Goal: Transaction & Acquisition: Purchase product/service

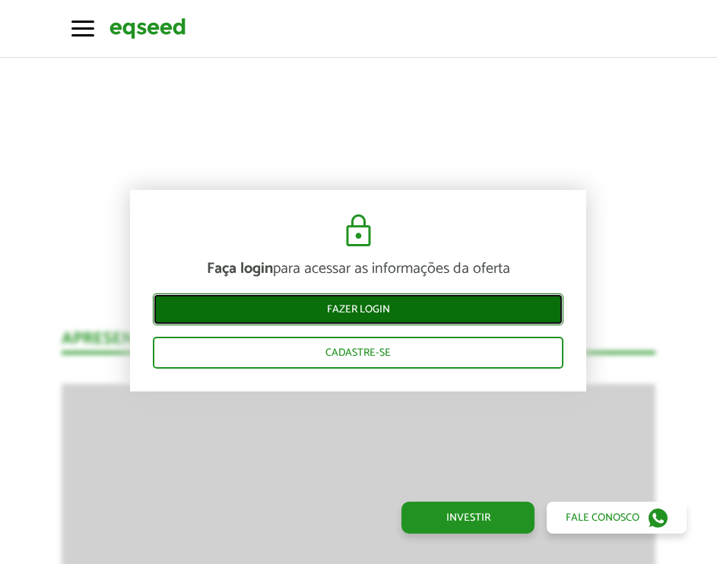
click at [352, 313] on link "Fazer login" at bounding box center [358, 310] width 411 height 32
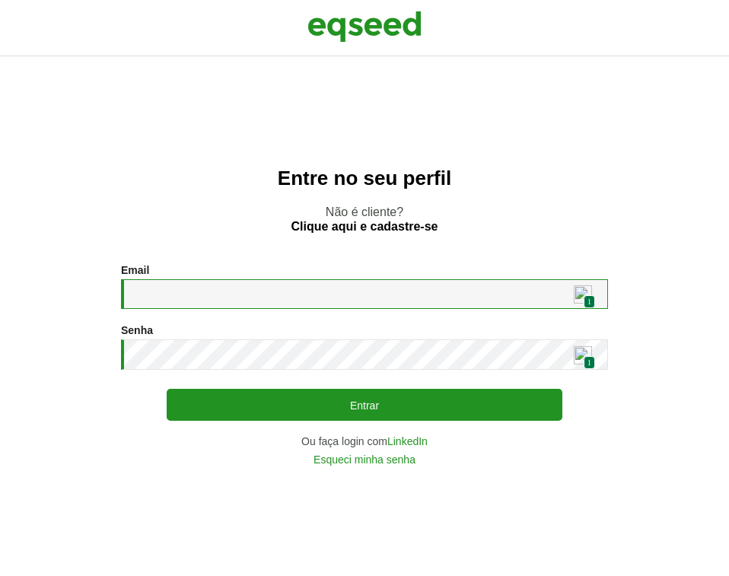
type input "**********"
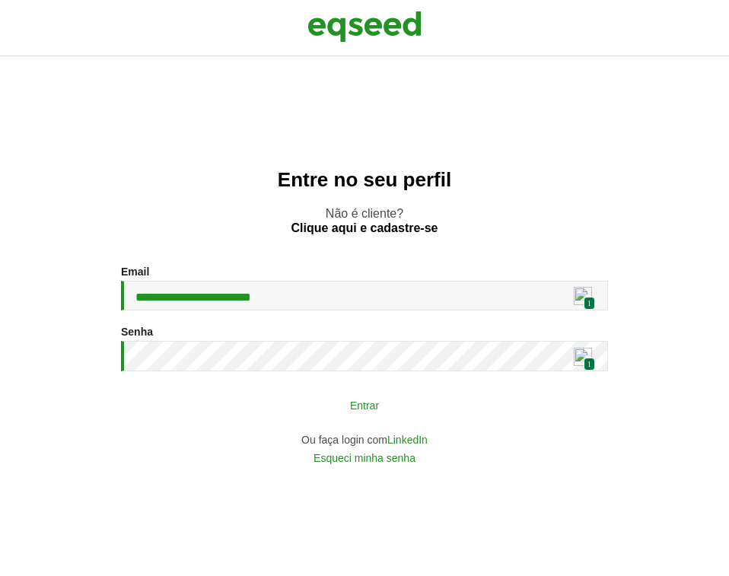
click at [360, 402] on button "Entrar" at bounding box center [365, 404] width 396 height 29
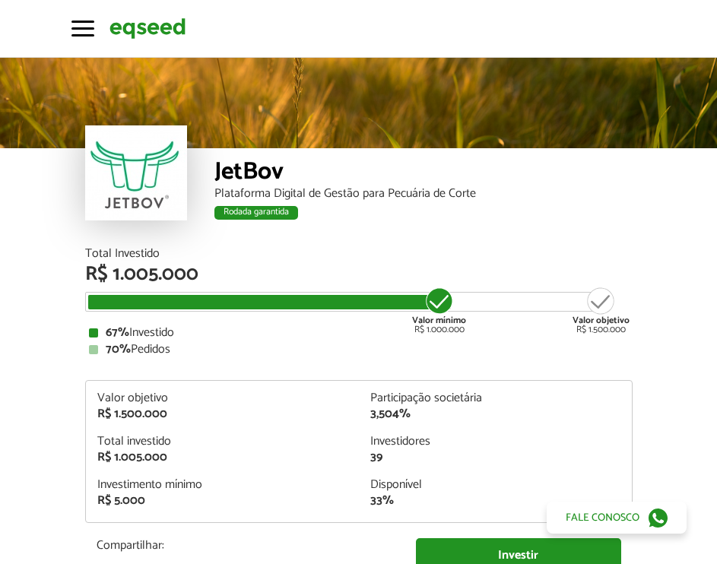
drag, startPoint x: 278, startPoint y: 248, endPoint x: 241, endPoint y: 62, distance: 189.9
drag, startPoint x: 132, startPoint y: 270, endPoint x: 230, endPoint y: 270, distance: 98.9
click at [230, 270] on div "R$ 1.005.000" at bounding box center [359, 275] width 548 height 20
click at [230, 269] on div "R$ 1.005.000" at bounding box center [359, 275] width 548 height 20
click at [146, 17] on img at bounding box center [148, 28] width 76 height 25
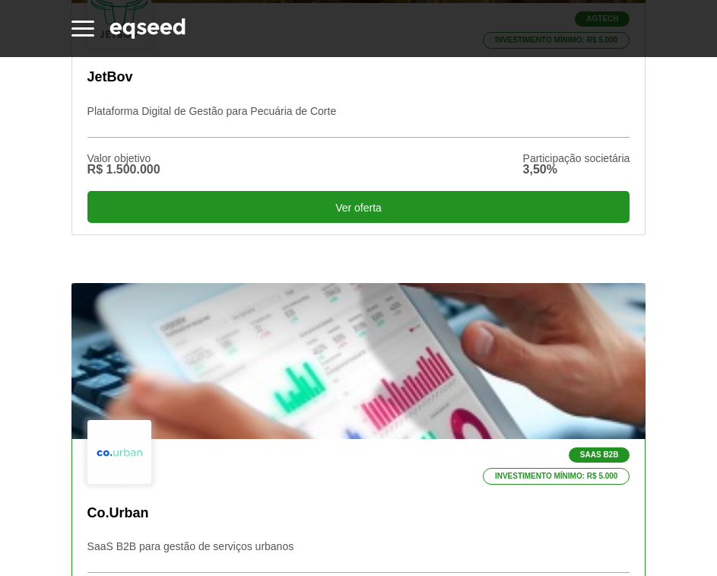
scroll to position [761, 0]
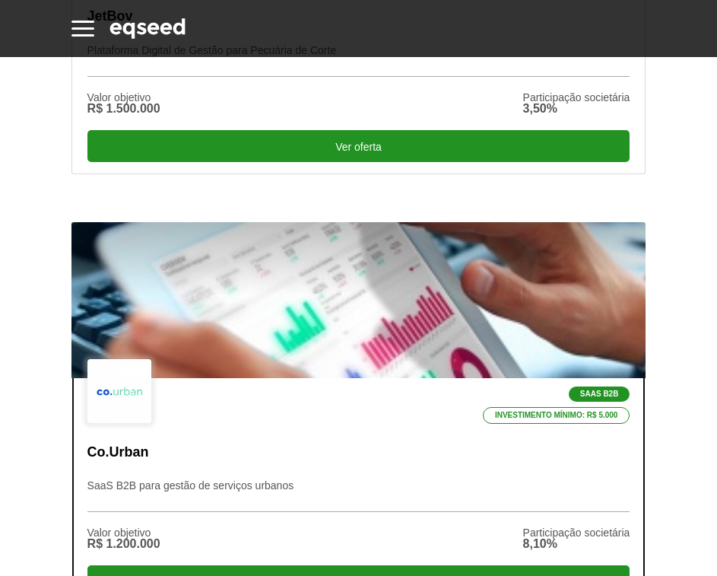
click at [364, 242] on div at bounding box center [359, 299] width 690 height 187
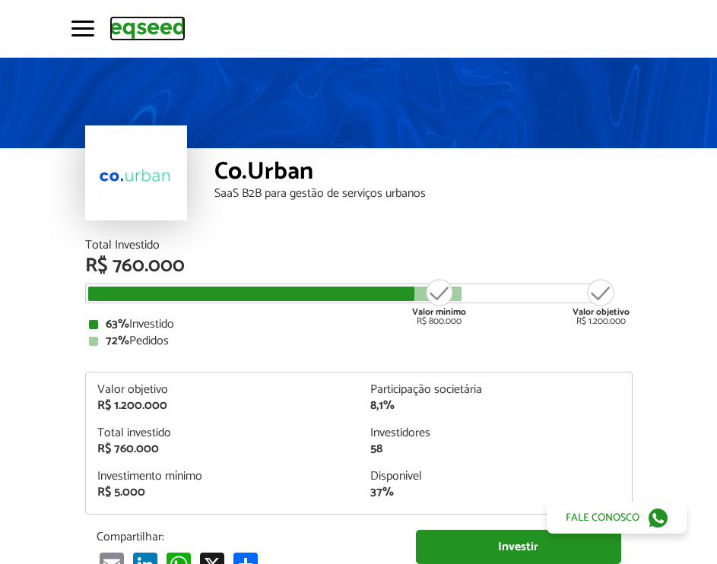
click at [137, 19] on img at bounding box center [148, 28] width 76 height 25
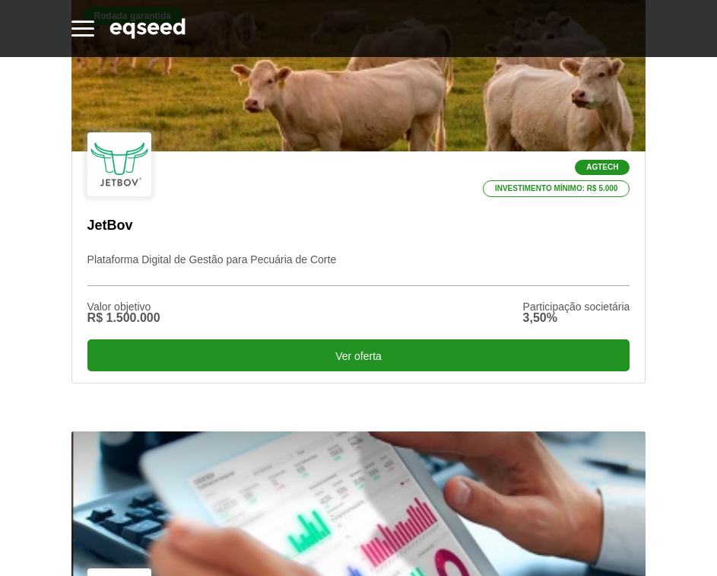
scroll to position [304, 0]
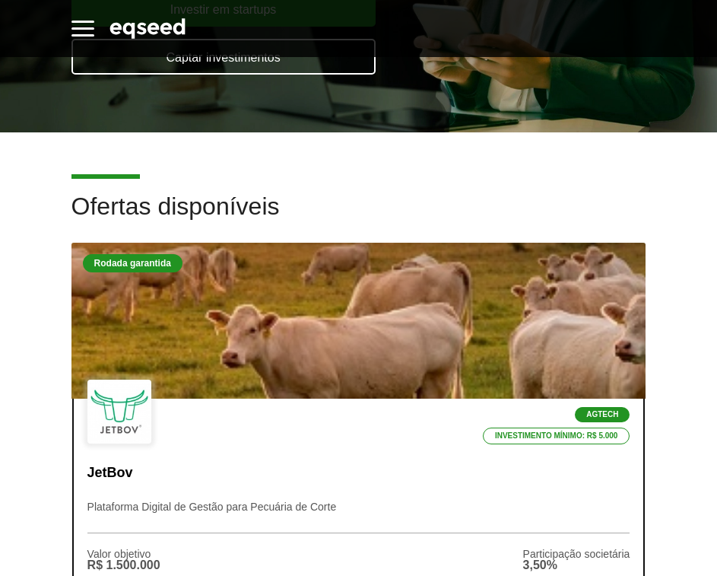
click at [339, 370] on div at bounding box center [359, 320] width 690 height 187
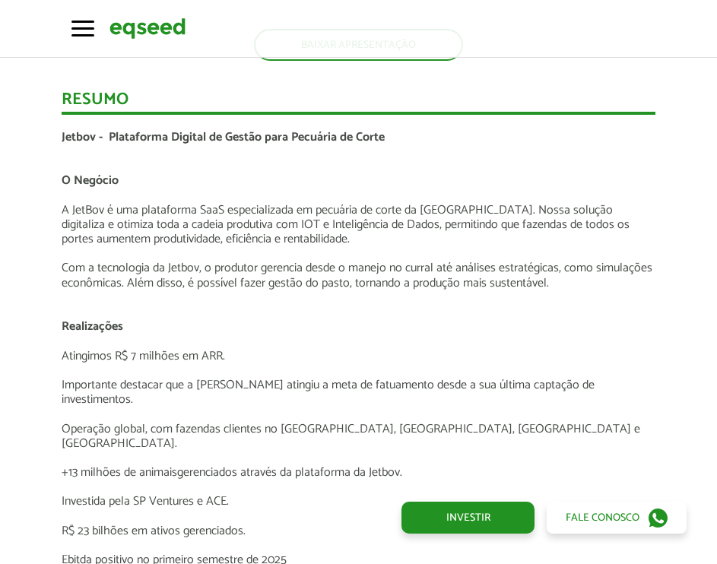
scroll to position [2263, 0]
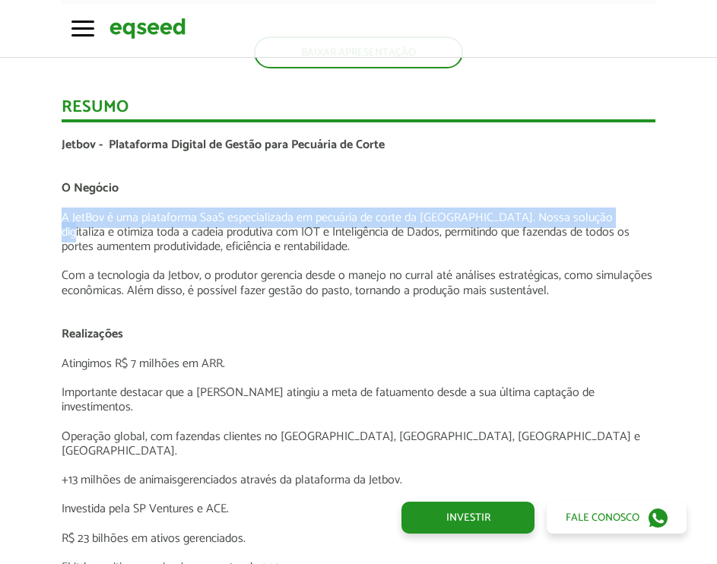
drag, startPoint x: 86, startPoint y: 207, endPoint x: 602, endPoint y: 219, distance: 515.9
click at [602, 219] on p "A JetBov é uma plataforma SaaS especializada em pecuária de corte da [GEOGRAPHI…" at bounding box center [359, 233] width 594 height 44
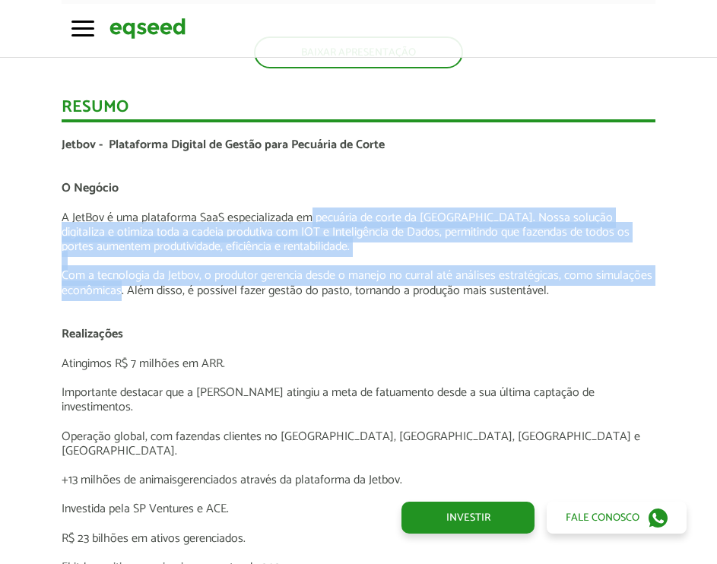
drag, startPoint x: 354, startPoint y: 226, endPoint x: 122, endPoint y: 287, distance: 239.9
click at [210, 280] on p "Com a tecnologia da Jetbov, o produtor gerencia desde o manejo no curral até an…" at bounding box center [359, 283] width 594 height 29
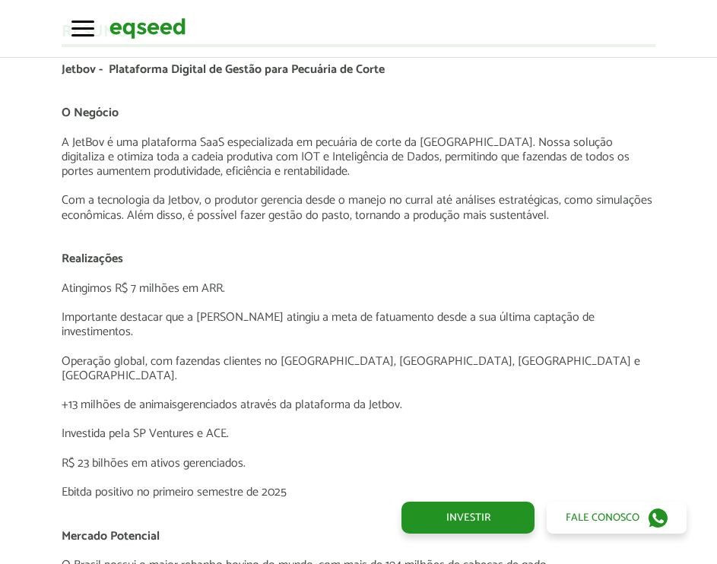
scroll to position [2339, 0]
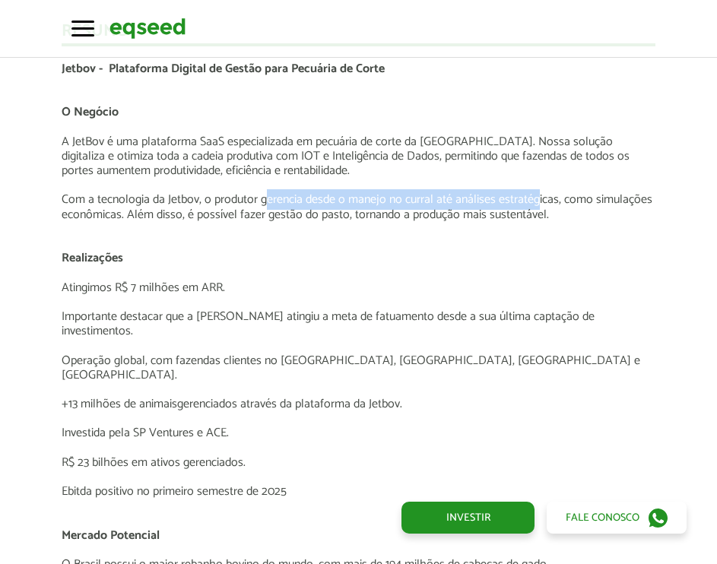
drag, startPoint x: 281, startPoint y: 209, endPoint x: 536, endPoint y: 202, distance: 254.9
click at [536, 202] on p "Com a tecnologia da Jetbov, o produtor gerencia desde o manejo no curral até an…" at bounding box center [359, 206] width 594 height 29
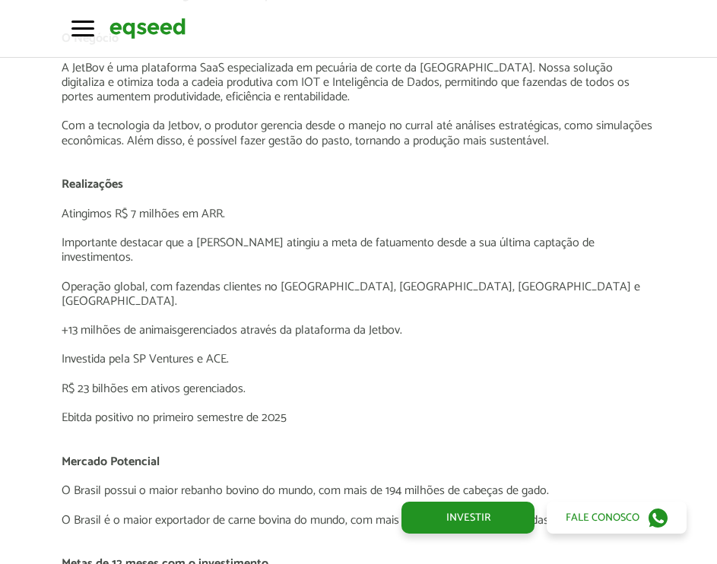
scroll to position [2415, 0]
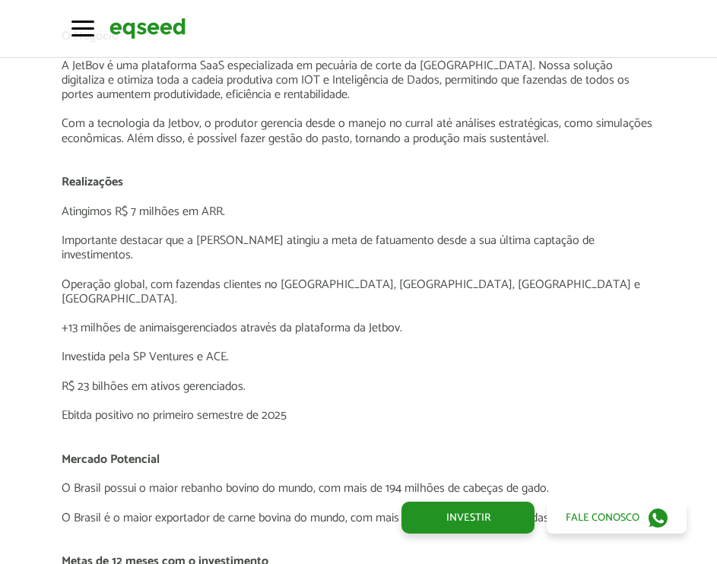
drag, startPoint x: 78, startPoint y: 212, endPoint x: 216, endPoint y: 212, distance: 138.4
click at [230, 210] on p "Atingimos R$ 7 milhões em ARR." at bounding box center [359, 212] width 594 height 14
click at [213, 213] on p "Atingimos R$ 7 milhões em ARR." at bounding box center [359, 212] width 594 height 14
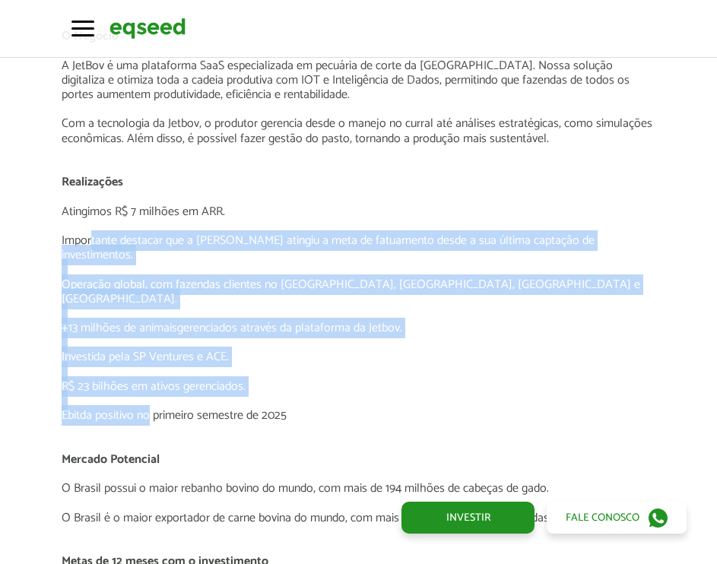
drag, startPoint x: 92, startPoint y: 243, endPoint x: 150, endPoint y: 392, distance: 159.9
click at [150, 392] on div "Jetbov - Plataforma Digital de Gestão para Pecuária de Corte O Negócio A JetBov…" at bounding box center [359, 467] width 594 height 963
click at [150, 408] on p "Ebitda positivo no primeiro semestre de 2025" at bounding box center [359, 415] width 594 height 14
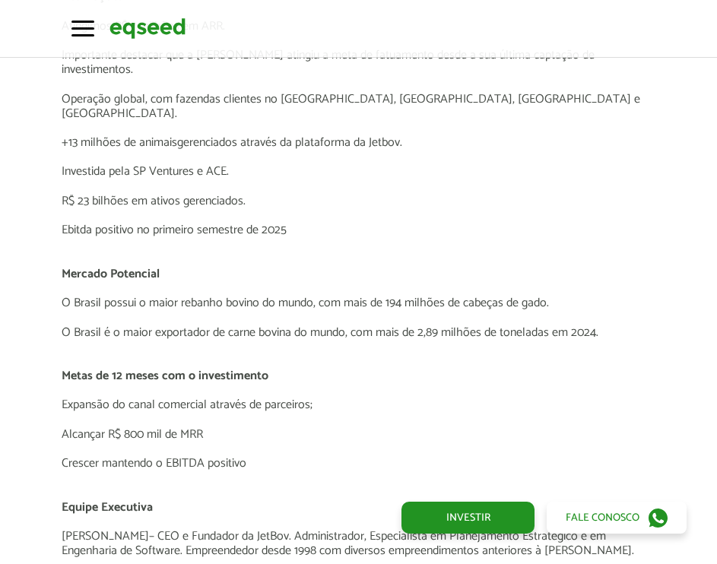
scroll to position [2643, 0]
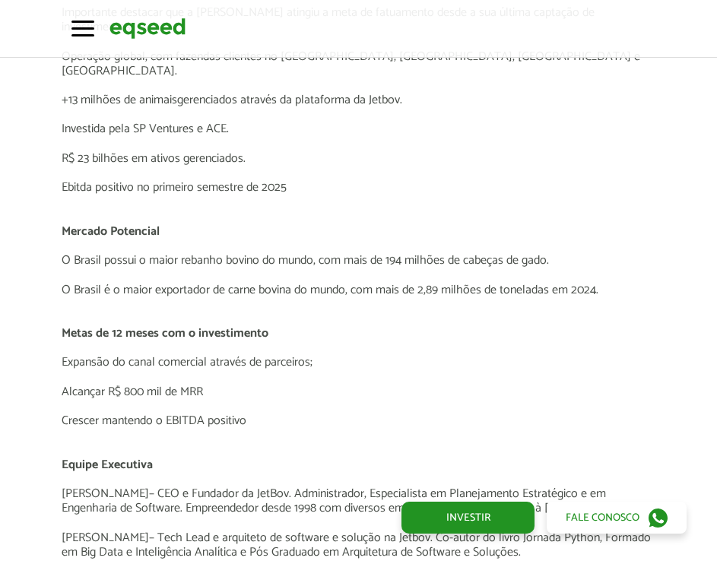
drag, startPoint x: 78, startPoint y: 206, endPoint x: 100, endPoint y: 224, distance: 28.1
click at [78, 221] on span "Mercado Potencial" at bounding box center [111, 231] width 98 height 21
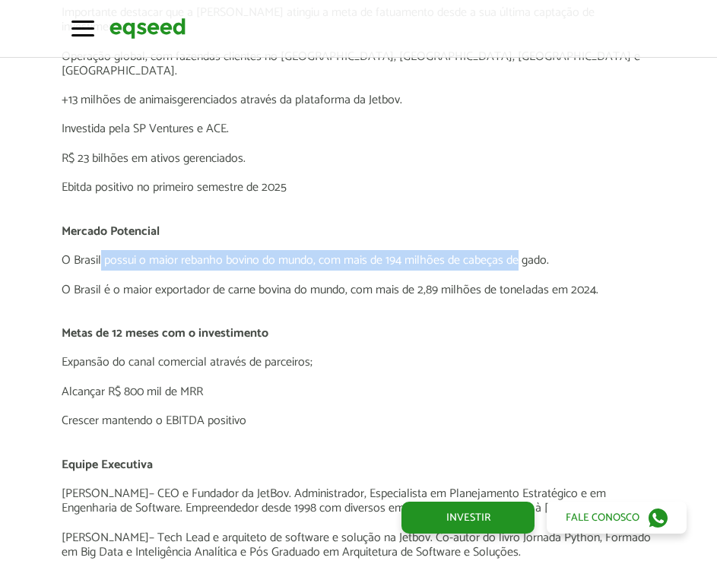
drag, startPoint x: 100, startPoint y: 232, endPoint x: 519, endPoint y: 234, distance: 418.4
click at [519, 253] on p "O Brasil possui o maior rebanho bovino do mundo, com mais de 194 milhões de cab…" at bounding box center [359, 260] width 594 height 14
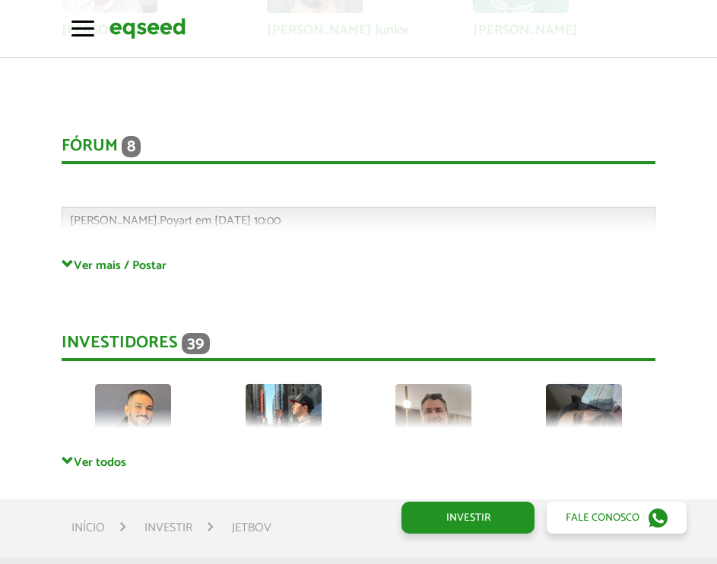
scroll to position [3861, 0]
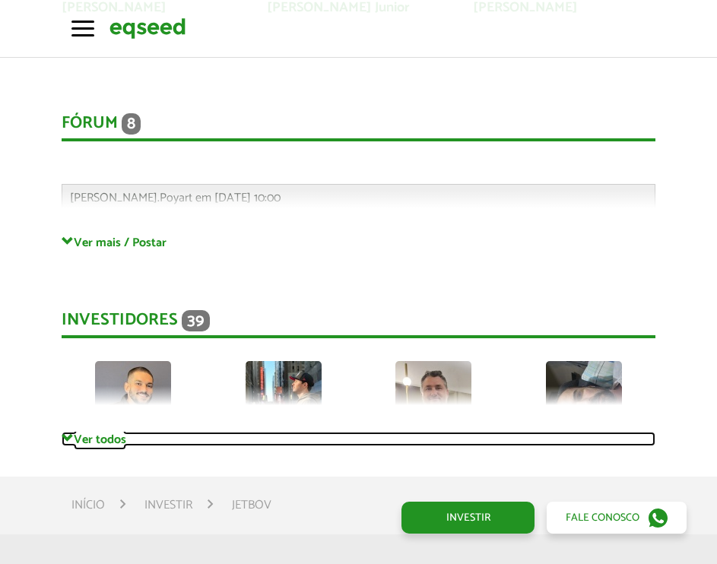
click at [89, 432] on link "Ver todos" at bounding box center [359, 439] width 594 height 14
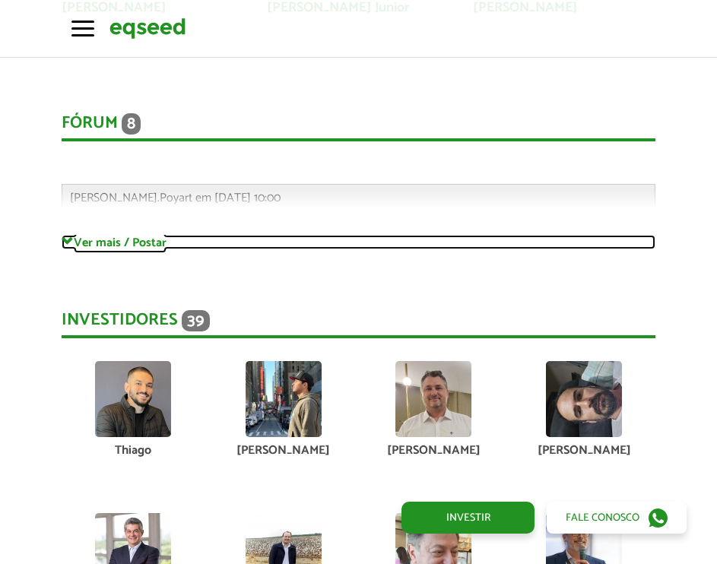
click at [140, 235] on link "Ver mais / Postar" at bounding box center [359, 242] width 594 height 14
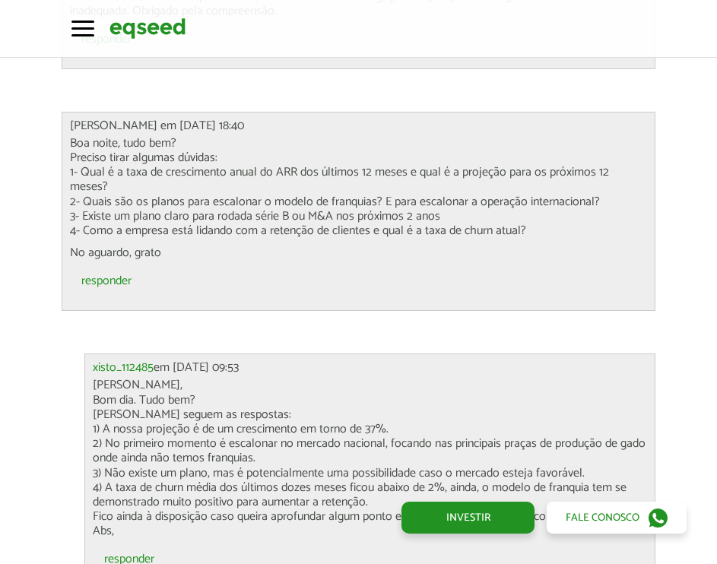
scroll to position [4317, 0]
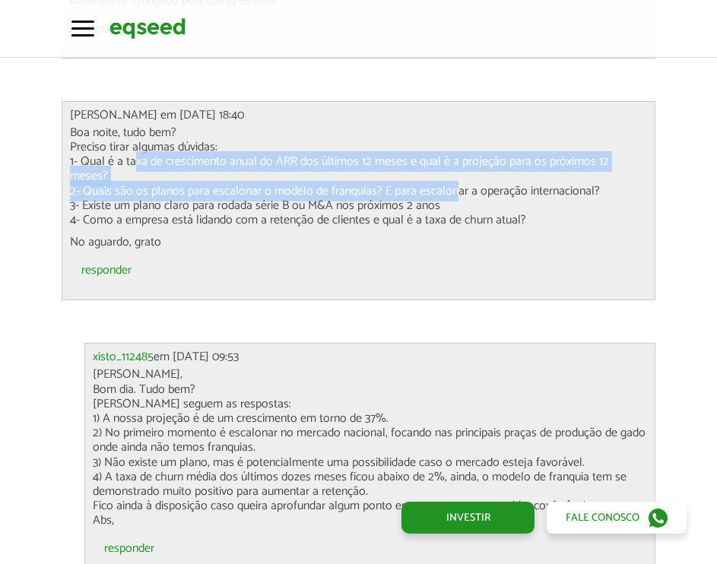
drag, startPoint x: 129, startPoint y: 116, endPoint x: 445, endPoint y: 140, distance: 316.6
click at [445, 140] on p "Boa noite, tudo bem? Preciso tirar algumas dúvidas: 1- Qual é a taxa de crescim…" at bounding box center [358, 177] width 577 height 102
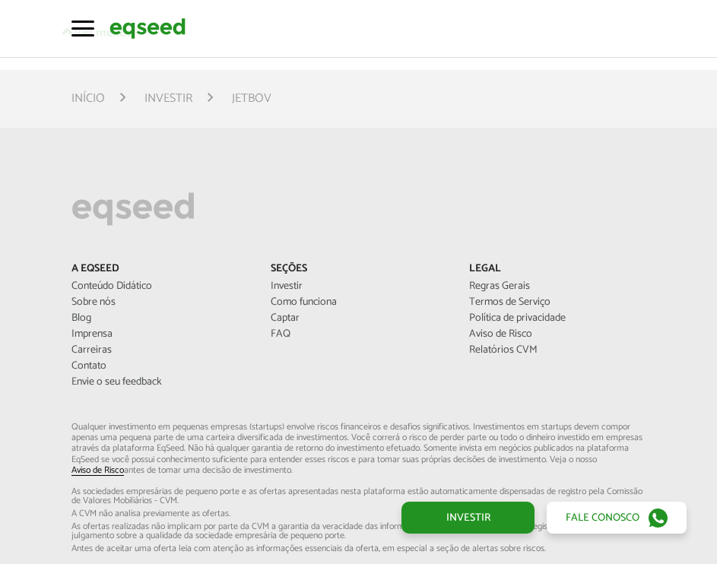
scroll to position [9033, 0]
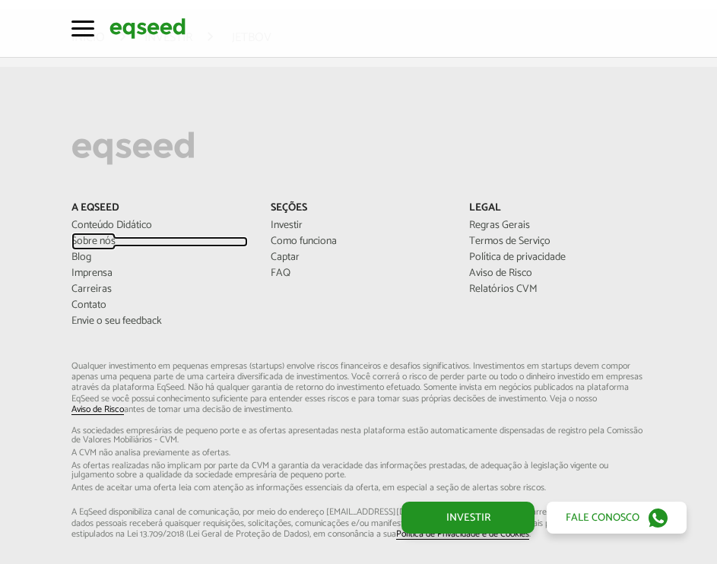
drag, startPoint x: 108, startPoint y: 219, endPoint x: 264, endPoint y: 67, distance: 217.9
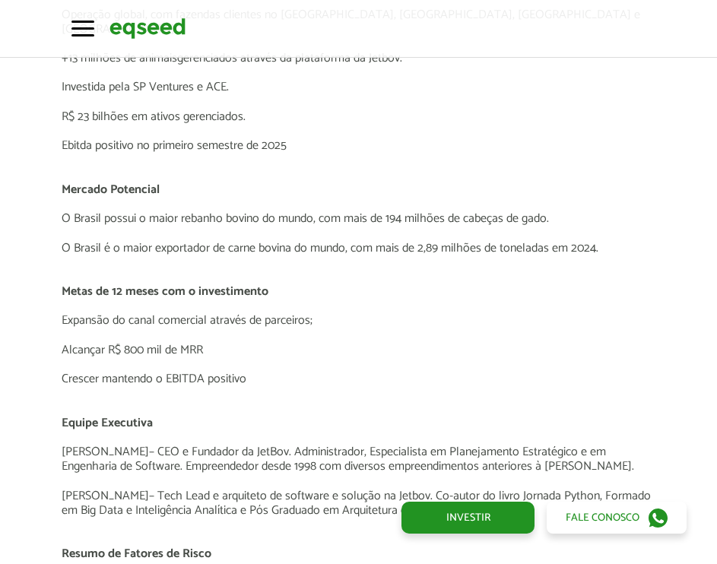
scroll to position [0, 0]
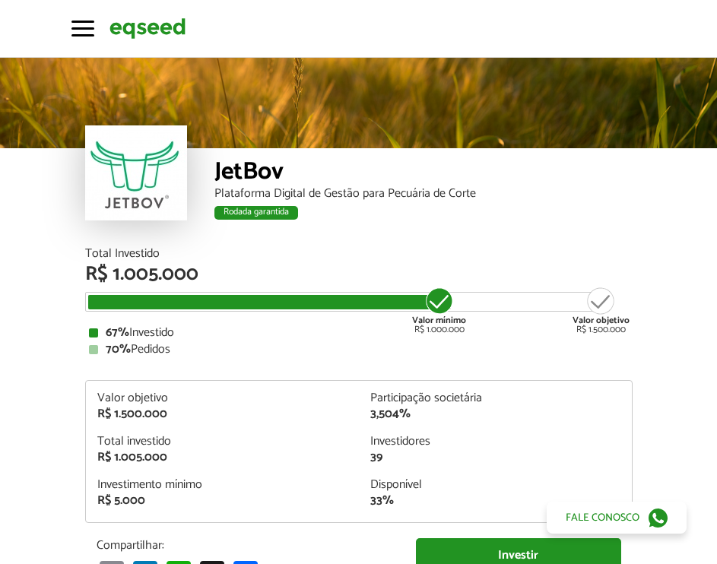
drag, startPoint x: 45, startPoint y: 308, endPoint x: 39, endPoint y: -80, distance: 388.0
click at [141, 29] on img at bounding box center [148, 28] width 76 height 25
